Goal: Task Accomplishment & Management: Use online tool/utility

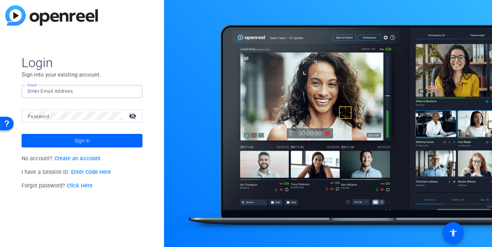
click at [60, 94] on input "Email" at bounding box center [82, 91] width 109 height 9
type input "[EMAIL_ADDRESS][DOMAIN_NAME]"
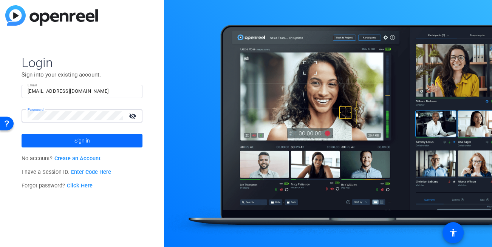
click at [85, 141] on span "Sign in" at bounding box center [81, 140] width 15 height 19
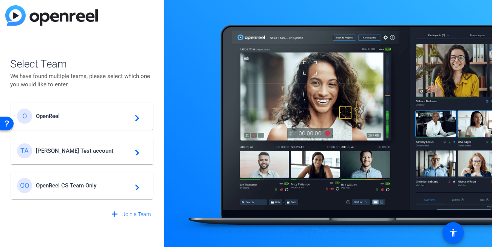
click at [164, 88] on div at bounding box center [328, 123] width 328 height 247
click at [61, 148] on span "[PERSON_NAME] Test account" at bounding box center [83, 151] width 94 height 7
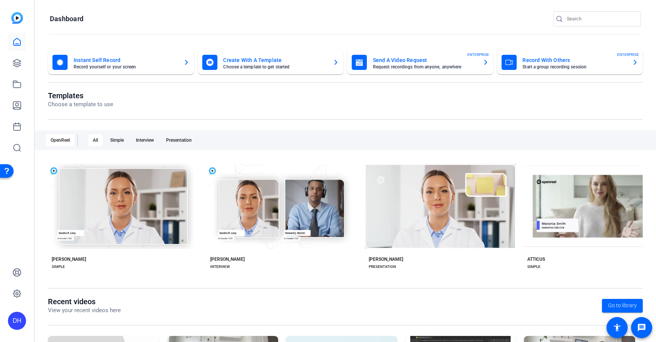
click at [182, 99] on openreel-page-title "Templates Choose a template to use" at bounding box center [345, 100] width 595 height 18
click at [182, 19] on openreel-page-title "Dashboard" at bounding box center [345, 18] width 591 height 15
click at [270, 102] on openreel-page-title "Templates Choose a template to use" at bounding box center [345, 100] width 595 height 18
click at [280, 98] on openreel-page-title "Templates Choose a template to use" at bounding box center [345, 100] width 595 height 18
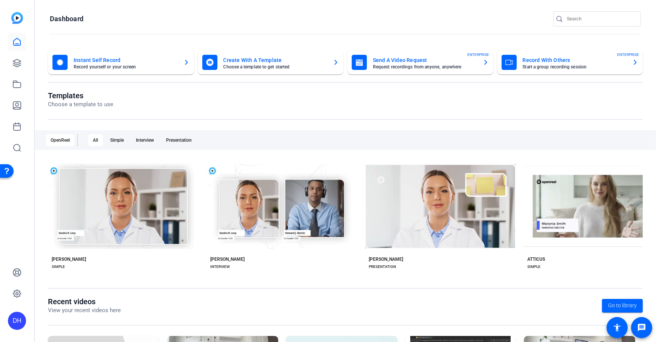
click at [153, 24] on openreel-page-title "Dashboard" at bounding box center [345, 18] width 591 height 15
click at [251, 111] on div "Templates Choose a template to use" at bounding box center [345, 105] width 595 height 29
click at [17, 63] on icon at bounding box center [16, 63] width 9 height 9
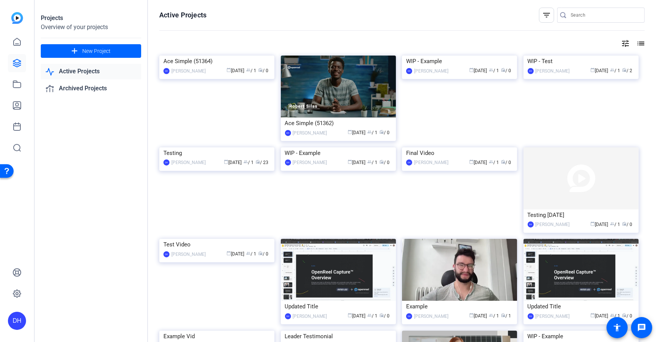
click at [62, 137] on div "Projects Overview of your projects add New Project Active Projects Archived Pro…" at bounding box center [91, 171] width 113 height 342
click at [100, 55] on span "New Project" at bounding box center [96, 51] width 28 height 8
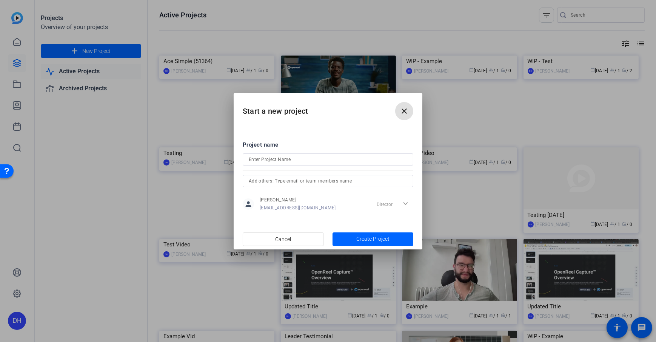
click at [401, 112] on mat-icon "close" at bounding box center [404, 110] width 9 height 9
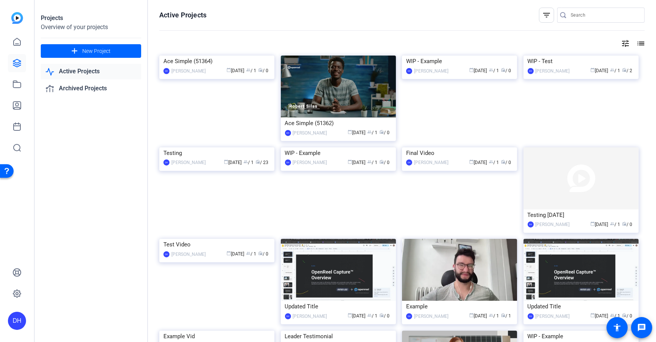
click at [120, 224] on div "Projects Overview of your projects add New Project Active Projects Archived Pro…" at bounding box center [91, 171] width 113 height 342
click at [185, 159] on div "Testing" at bounding box center [216, 152] width 107 height 11
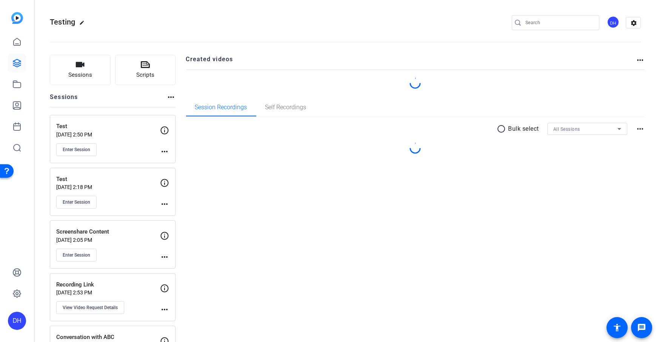
click at [180, 118] on div "Sessions Scripts Sessions more_horiz Test [DATE] 2:50 PM Enter Session more_hor…" at bounding box center [345, 293] width 621 height 496
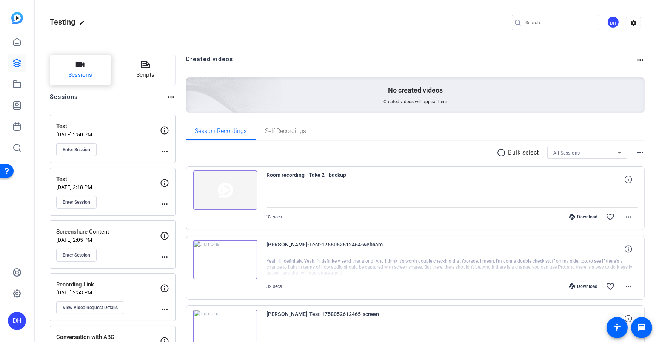
click at [76, 70] on button "Sessions" at bounding box center [80, 70] width 61 height 30
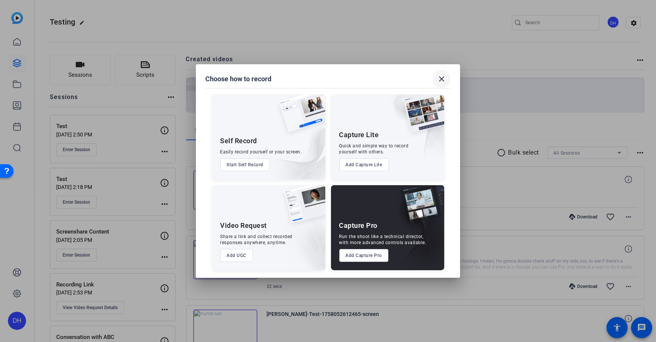
click at [449, 79] on span at bounding box center [442, 79] width 18 height 18
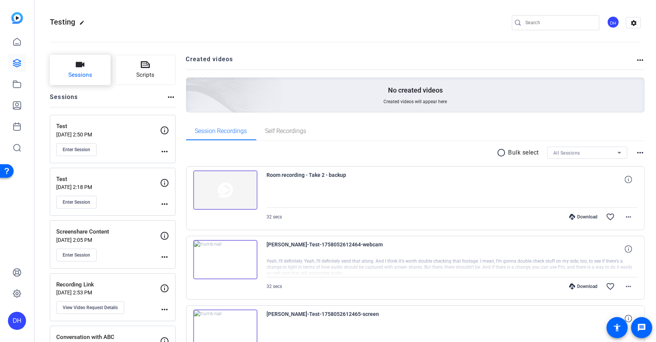
click at [71, 79] on span "Sessions" at bounding box center [80, 75] width 24 height 9
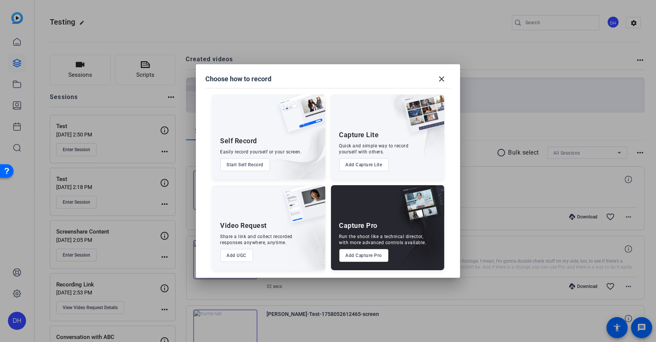
drag, startPoint x: 415, startPoint y: 85, endPoint x: 441, endPoint y: 76, distance: 28.2
click at [415, 85] on mat-dialog-content "Self Record Easily record yourself or your screen. Start Self Record Capture Li…" at bounding box center [328, 178] width 264 height 198
drag, startPoint x: 220, startPoint y: 225, endPoint x: 270, endPoint y: 225, distance: 49.8
click at [270, 225] on div "Video Request Share a link and collect recorded responses anywhere, anytime. Ad…" at bounding box center [268, 227] width 113 height 85
click at [244, 234] on div "Share a link and collect recorded responses anywhere, anytime." at bounding box center [256, 239] width 72 height 12
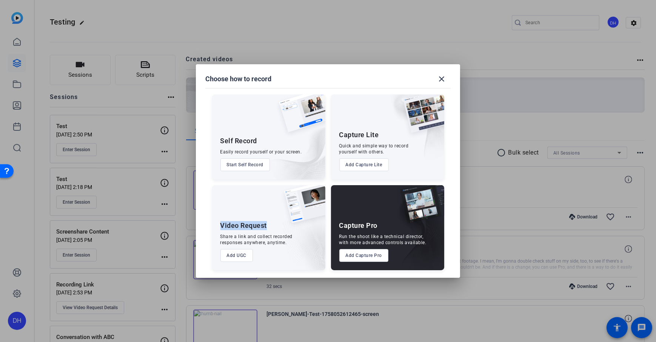
drag, startPoint x: 270, startPoint y: 224, endPoint x: 222, endPoint y: 226, distance: 47.6
click at [222, 226] on div "Video Request Share a link and collect recorded responses anywhere, anytime. Ad…" at bounding box center [268, 227] width 113 height 85
click at [208, 244] on div "Self Record Easily record yourself or your screen. Start Self Record Capture Li…" at bounding box center [328, 178] width 246 height 183
click at [237, 247] on button "Add UGC" at bounding box center [236, 255] width 33 height 13
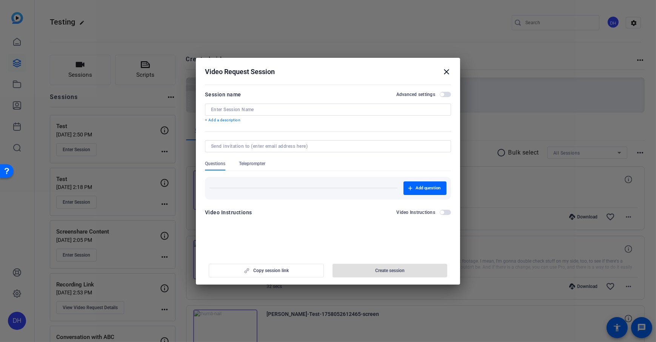
click at [315, 73] on div "Video Request Session close" at bounding box center [328, 71] width 246 height 9
drag, startPoint x: 243, startPoint y: 94, endPoint x: 204, endPoint y: 95, distance: 38.9
click at [204, 95] on mat-dialog-content "Session name Advanced settings + Add a description Questions Teleprompter Add q…" at bounding box center [328, 155] width 264 height 147
click at [225, 108] on input at bounding box center [328, 109] width 234 height 6
type input "Recording Link for ABC"
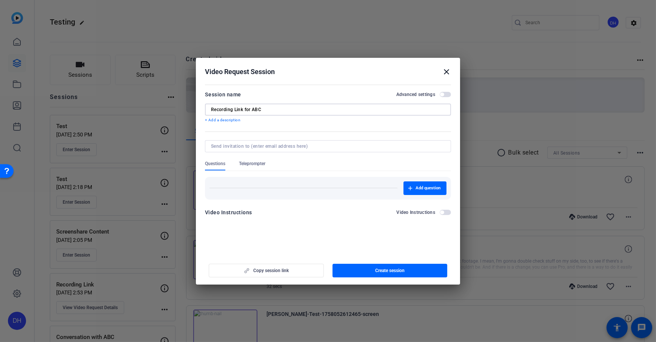
click at [280, 93] on div "Session name Advanced settings" at bounding box center [328, 94] width 246 height 9
click at [255, 164] on span "Teleprompter" at bounding box center [252, 163] width 26 height 6
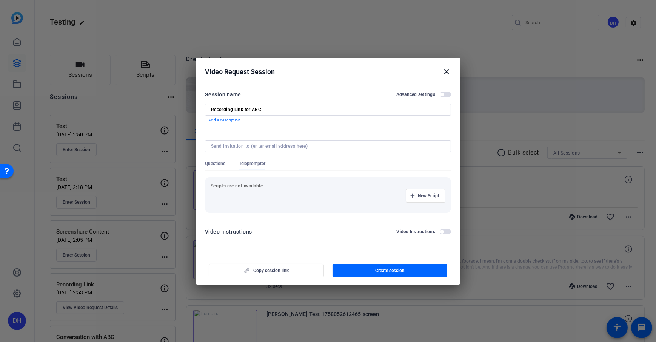
click at [210, 163] on span "Questions" at bounding box center [215, 163] width 20 height 6
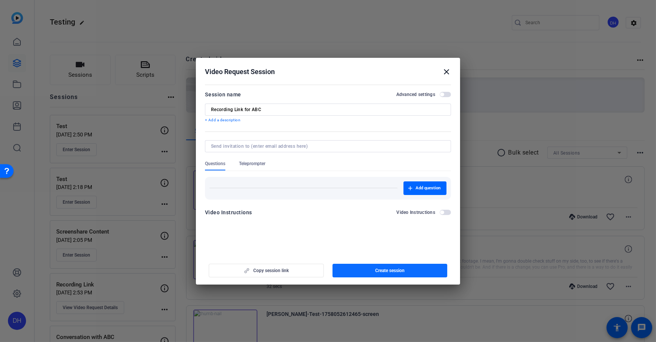
click at [413, 247] on span "button" at bounding box center [390, 270] width 115 height 18
click at [358, 247] on openreel-new-create-edit-ugc-session "Video Request Session close Session name Advanced settings Recording Link for A…" at bounding box center [328, 171] width 264 height 227
click at [316, 237] on openreel-new-create-edit-ugc-session "Video Request Session close Session name Advanced settings Recording Link for A…" at bounding box center [328, 171] width 264 height 227
click at [294, 247] on span "button" at bounding box center [266, 270] width 114 height 18
click at [267, 247] on span "Copy session link" at bounding box center [270, 270] width 35 height 6
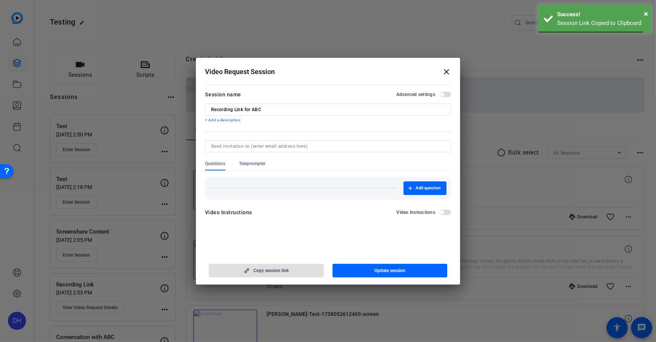
click at [273, 247] on openreel-new-create-edit-ugc-session "Video Request Session close Session name Advanced settings Recording Link for A…" at bounding box center [328, 171] width 264 height 227
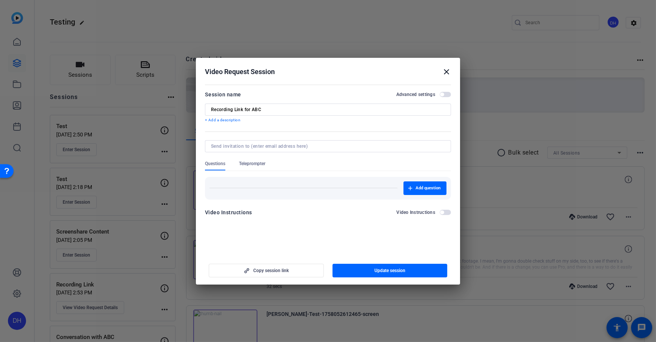
drag, startPoint x: 357, startPoint y: 77, endPoint x: 358, endPoint y: 82, distance: 4.2
click at [358, 82] on h2 "Video Request Session close" at bounding box center [328, 70] width 264 height 25
click at [449, 70] on mat-icon "close" at bounding box center [446, 71] width 9 height 9
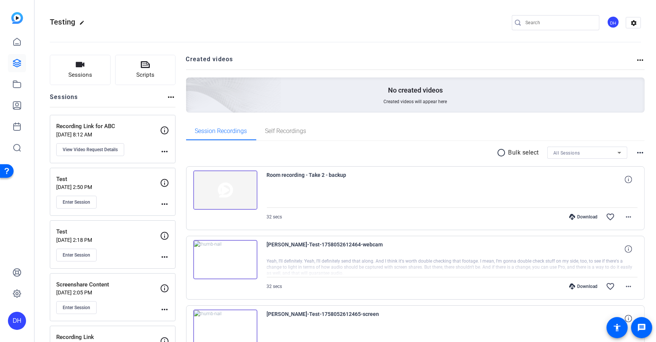
click at [16, 45] on icon at bounding box center [16, 41] width 9 height 9
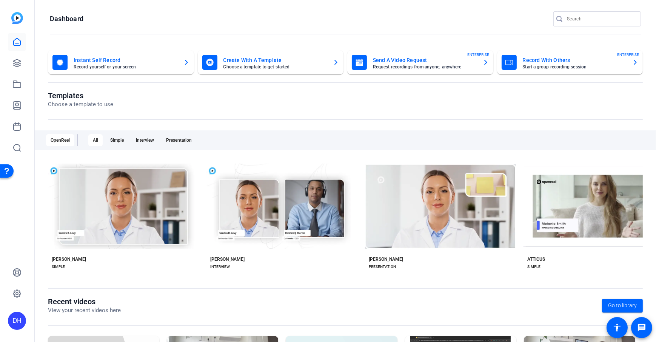
click at [49, 41] on mat-toolbar "Dashboard" at bounding box center [345, 21] width 621 height 43
click at [17, 106] on icon at bounding box center [17, 106] width 8 height 8
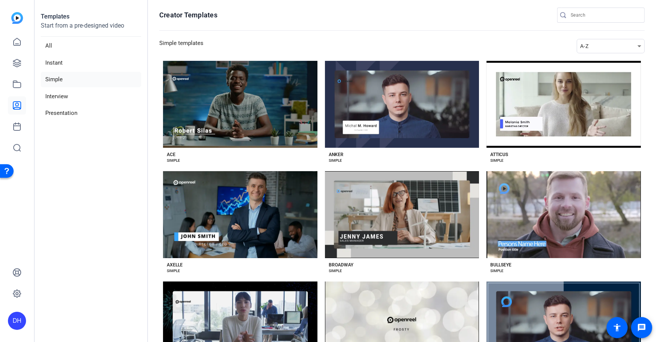
click at [17, 107] on icon at bounding box center [17, 106] width 8 height 8
click at [18, 107] on icon at bounding box center [17, 106] width 8 height 8
click at [14, 110] on link at bounding box center [17, 105] width 18 height 18
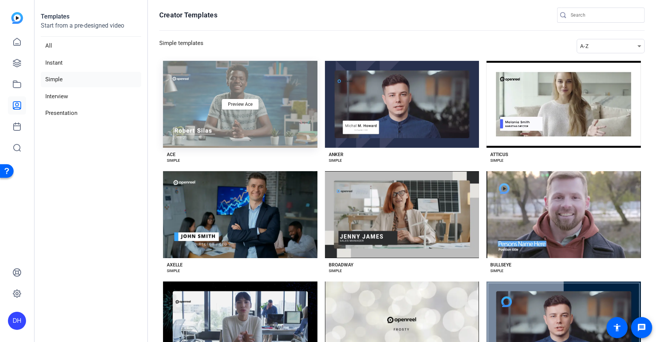
click at [212, 84] on div "Preview Ace" at bounding box center [240, 104] width 154 height 87
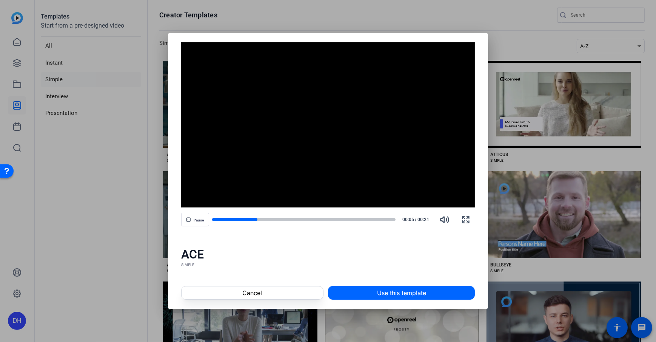
drag, startPoint x: 327, startPoint y: 259, endPoint x: 326, endPoint y: 266, distance: 6.8
click at [327, 247] on div "ACE" at bounding box center [328, 254] width 294 height 15
click at [416, 247] on span "Use this template" at bounding box center [401, 292] width 49 height 9
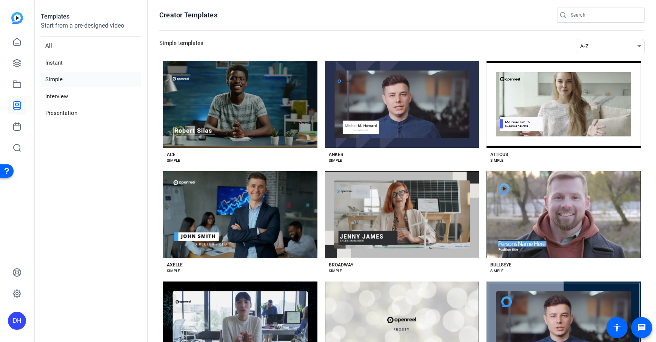
click at [159, 105] on section "Creator Templates Simple templates A-Z Preview Ace ACE SIMPLE Preview [PERSON_N…" at bounding box center [402, 171] width 508 height 342
click at [15, 44] on icon at bounding box center [16, 41] width 9 height 9
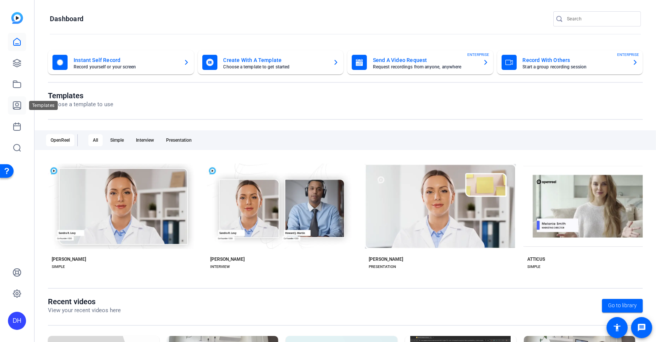
click at [17, 105] on icon at bounding box center [17, 106] width 8 height 8
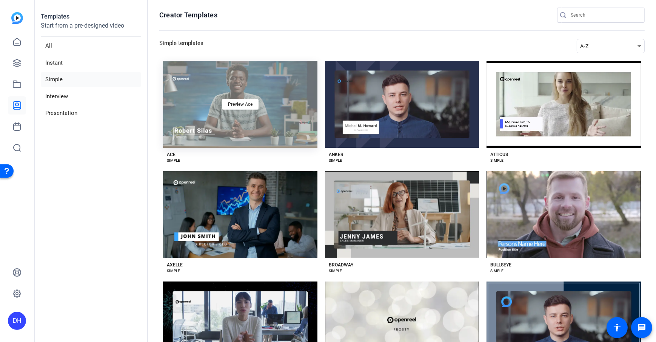
click at [258, 133] on div "Preview Ace" at bounding box center [240, 104] width 154 height 87
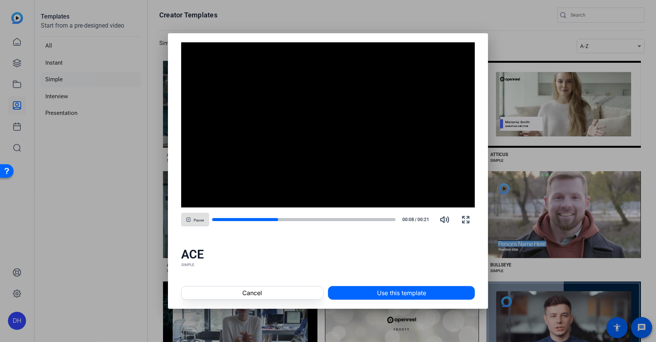
click at [487, 20] on div at bounding box center [328, 171] width 656 height 342
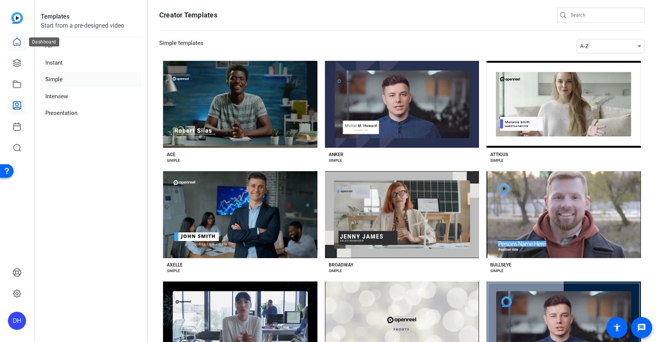
click at [14, 46] on link at bounding box center [17, 42] width 18 height 18
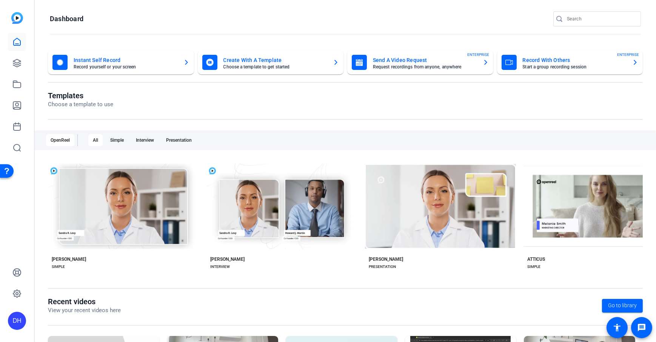
click at [190, 28] on openreel-divider-bar at bounding box center [345, 34] width 591 height 16
